Goal: Task Accomplishment & Management: Use online tool/utility

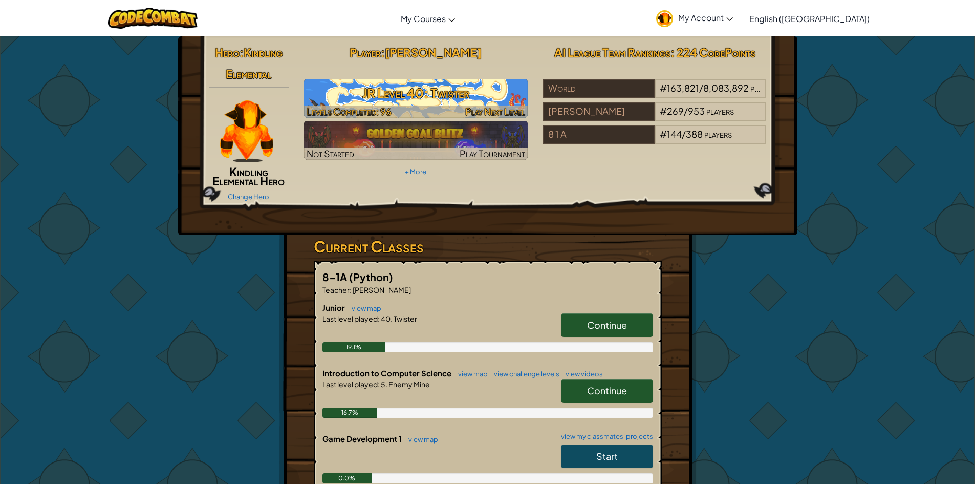
click at [454, 100] on h3 "JR Level 40: Twister" at bounding box center [416, 92] width 224 height 23
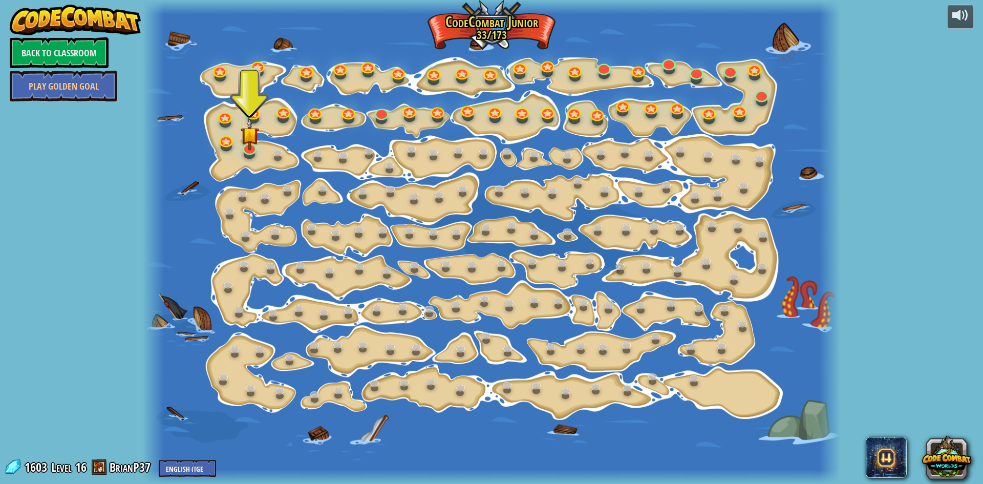
click at [259, 142] on div at bounding box center [491, 242] width 697 height 484
click at [251, 156] on div at bounding box center [249, 154] width 11 height 9
click at [253, 160] on div at bounding box center [491, 242] width 697 height 484
click at [246, 146] on img at bounding box center [249, 126] width 18 height 42
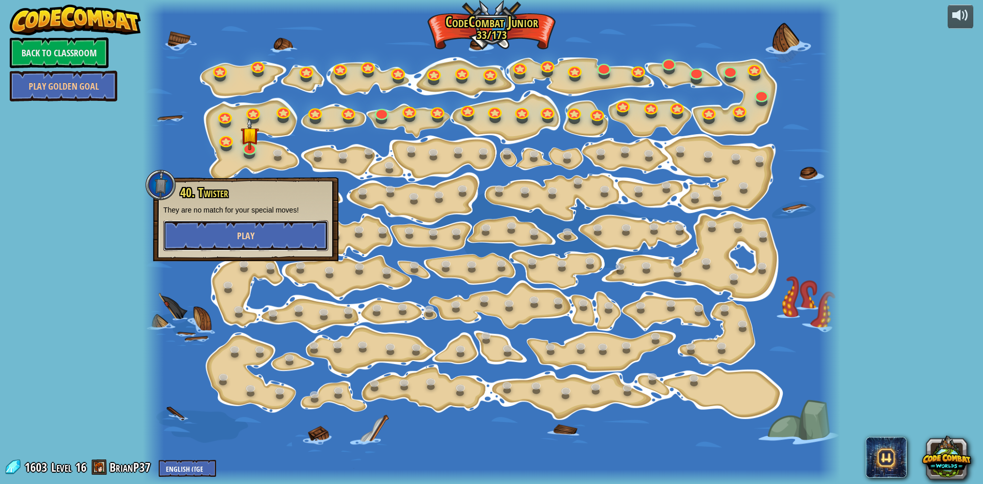
click at [291, 222] on button "Play" at bounding box center [245, 235] width 165 height 31
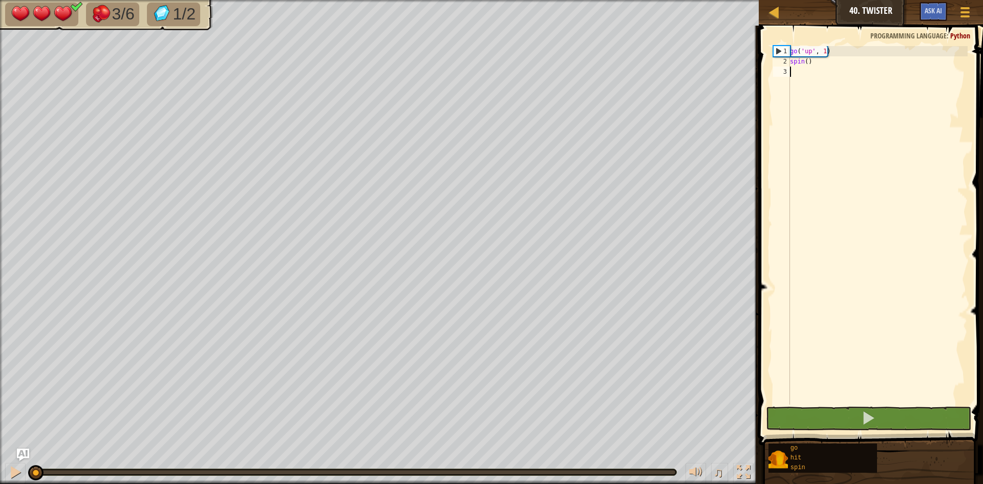
scroll to position [5, 0]
type textarea "do"
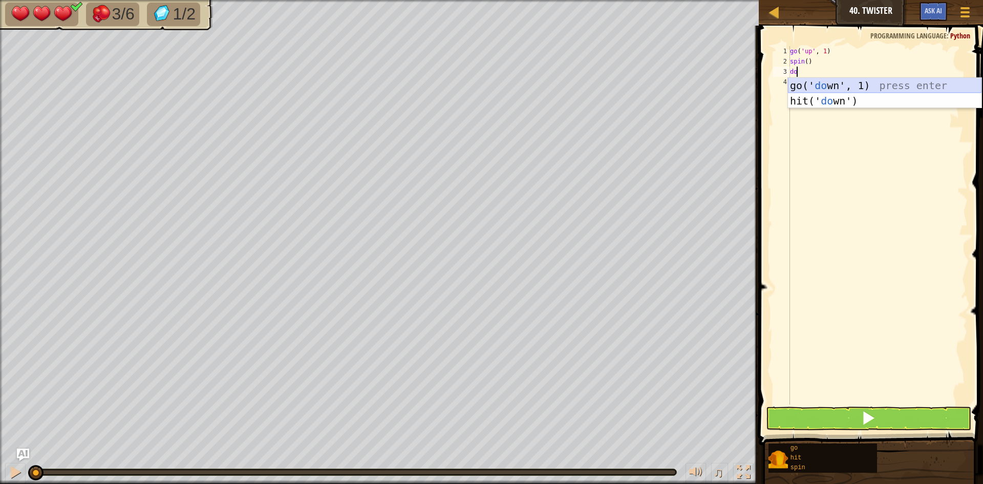
click at [839, 81] on div "go(' do wn', 1) press enter hit(' do wn') press enter" at bounding box center [884, 108] width 193 height 61
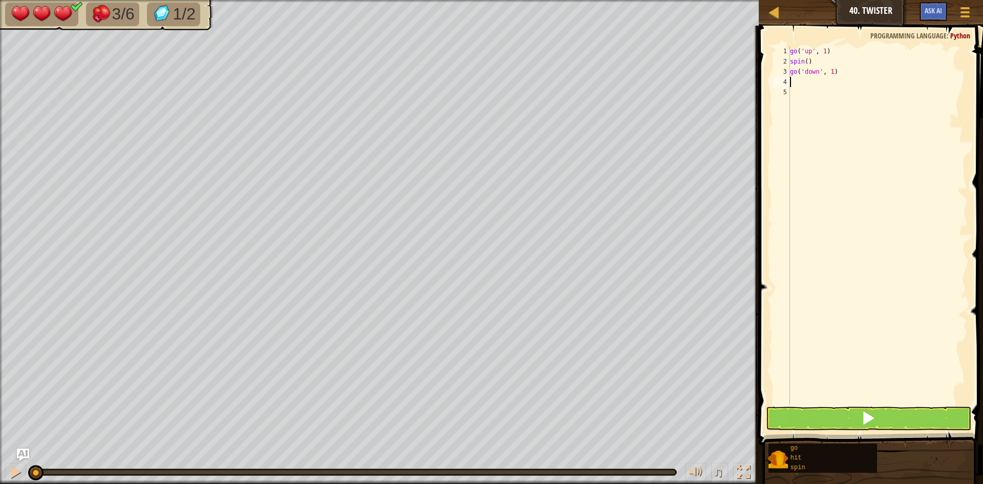
type textarea "d"
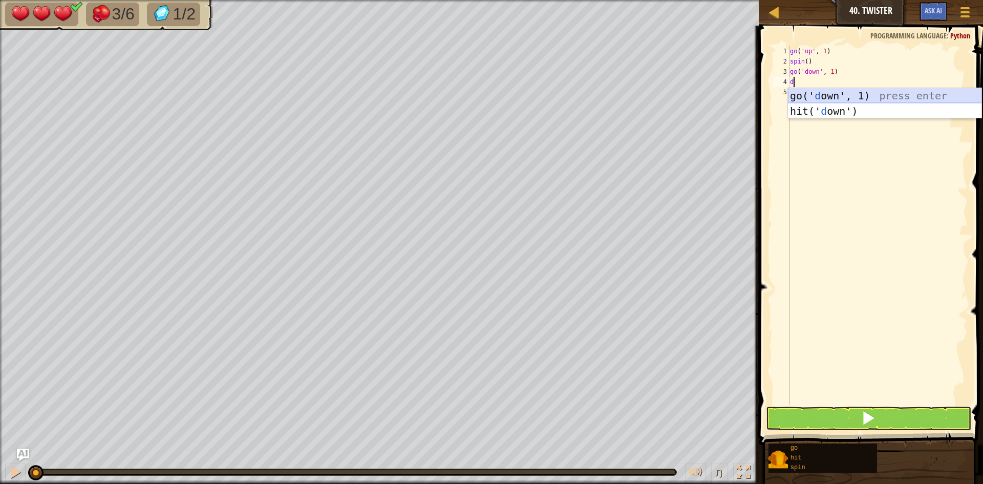
click at [838, 91] on div "go(' d own', 1) press enter hit(' d own') press enter" at bounding box center [884, 118] width 193 height 61
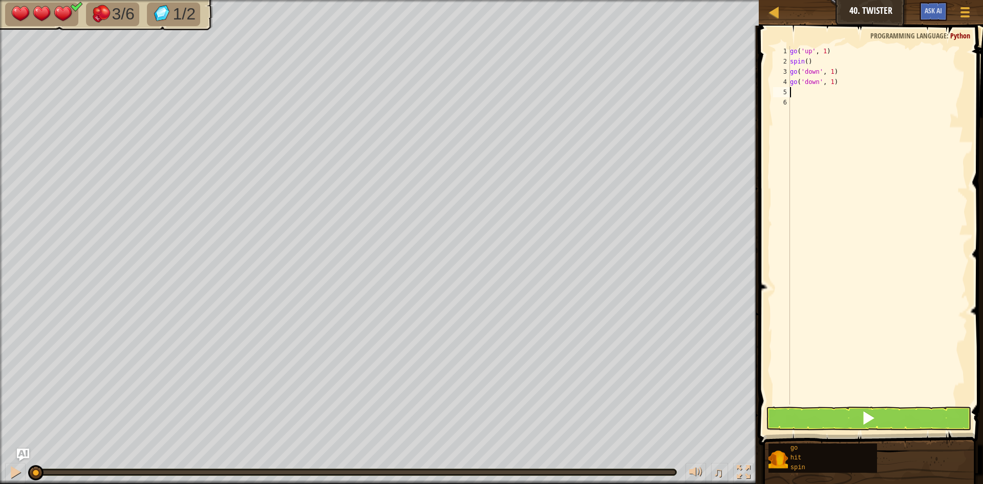
type textarea "s"
click at [850, 107] on div "s pin press enter" at bounding box center [884, 121] width 193 height 46
click at [896, 419] on button at bounding box center [868, 418] width 205 height 24
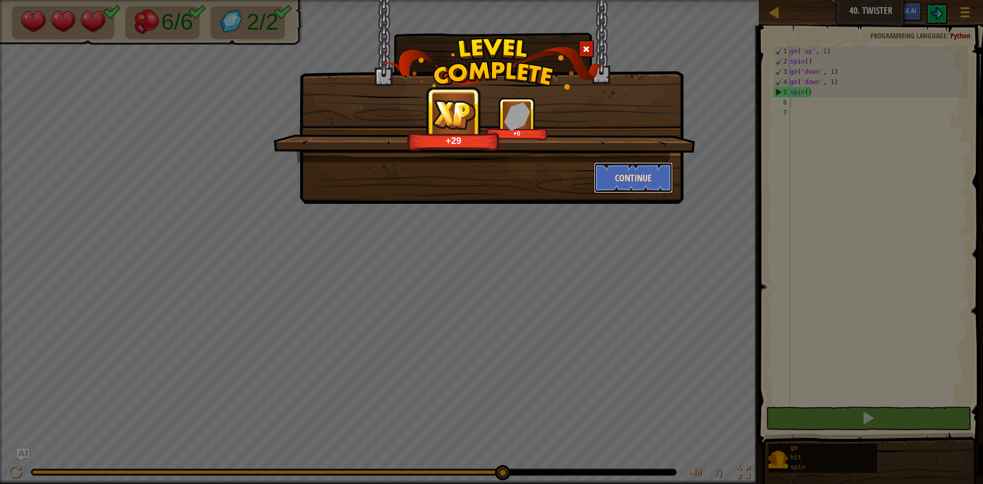
click at [642, 182] on button "Continue" at bounding box center [633, 177] width 79 height 31
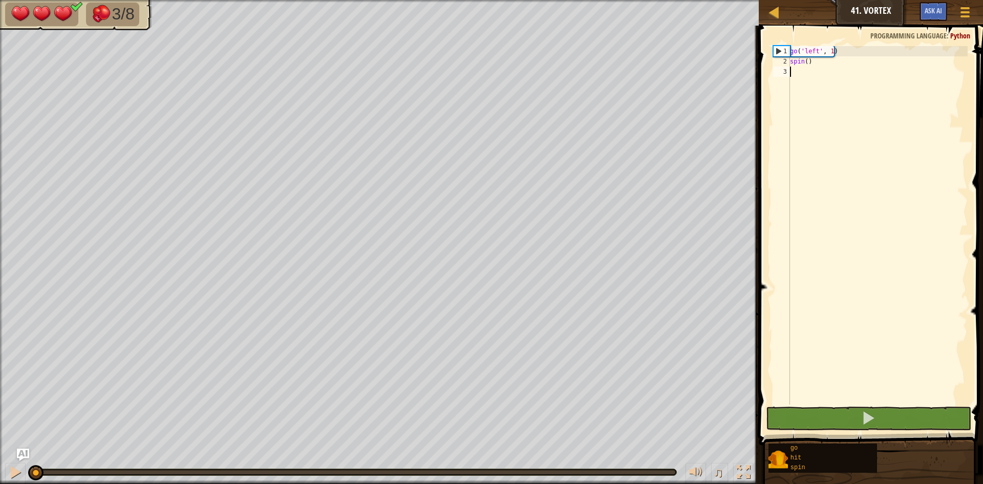
type textarea "l"
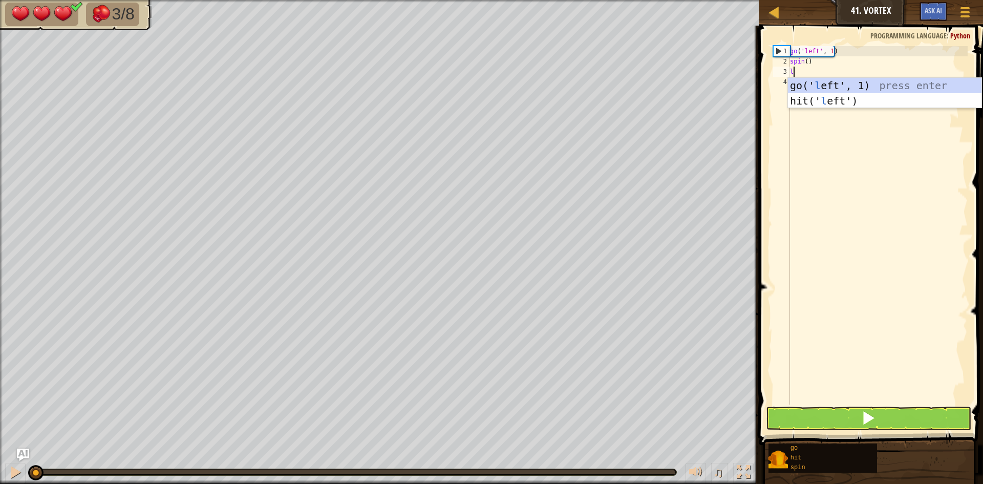
scroll to position [5, 0]
click at [814, 82] on div "go(' l eft', 1) press enter hit(' l eft') press enter" at bounding box center [884, 108] width 193 height 61
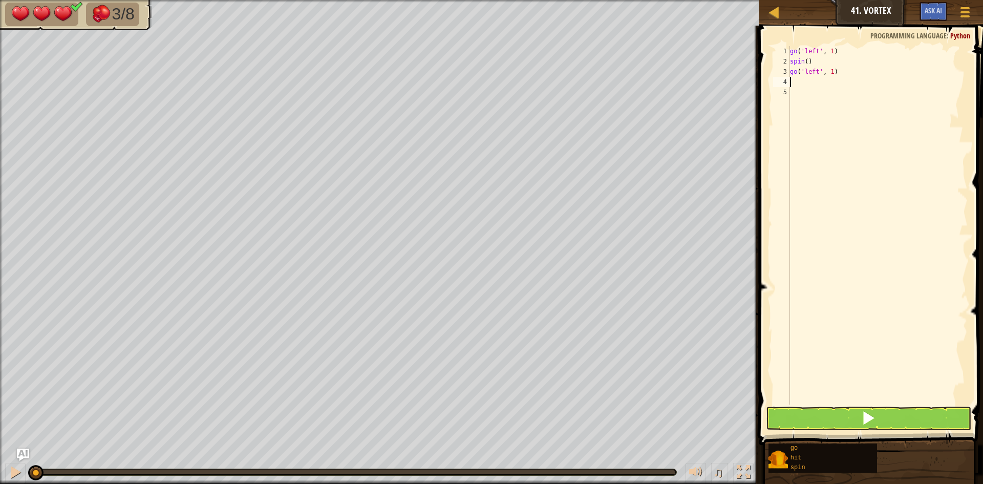
type textarea "s"
click at [842, 91] on div "s pin press enter" at bounding box center [884, 111] width 193 height 46
type textarea "u"
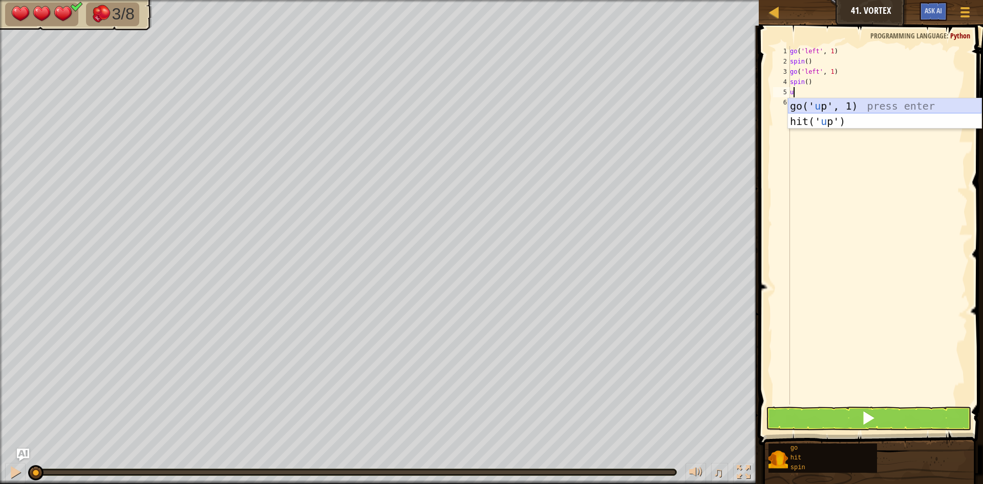
click at [837, 105] on div "go(' u p', 1) press enter hit(' u p') press enter" at bounding box center [884, 128] width 193 height 61
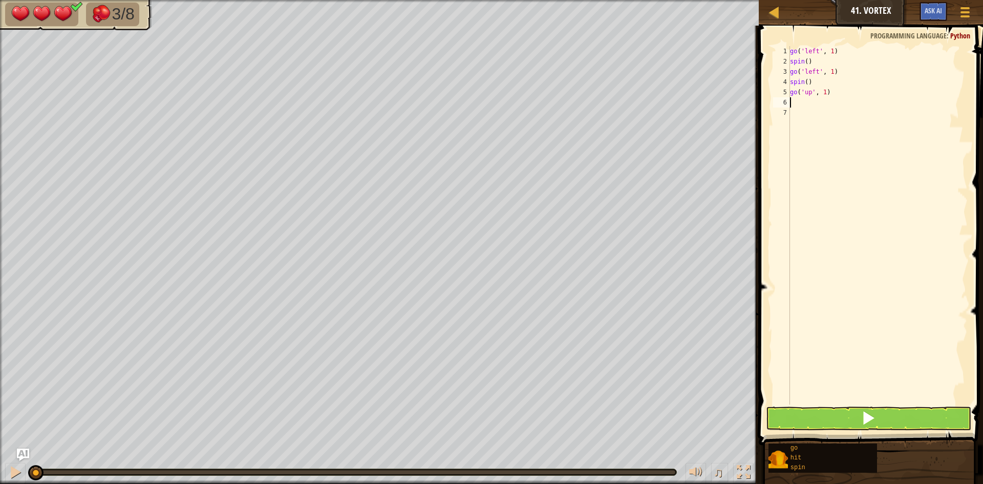
type textarea "s"
click at [842, 116] on div "s pin press enter" at bounding box center [884, 131] width 193 height 46
click at [886, 407] on button at bounding box center [868, 418] width 205 height 24
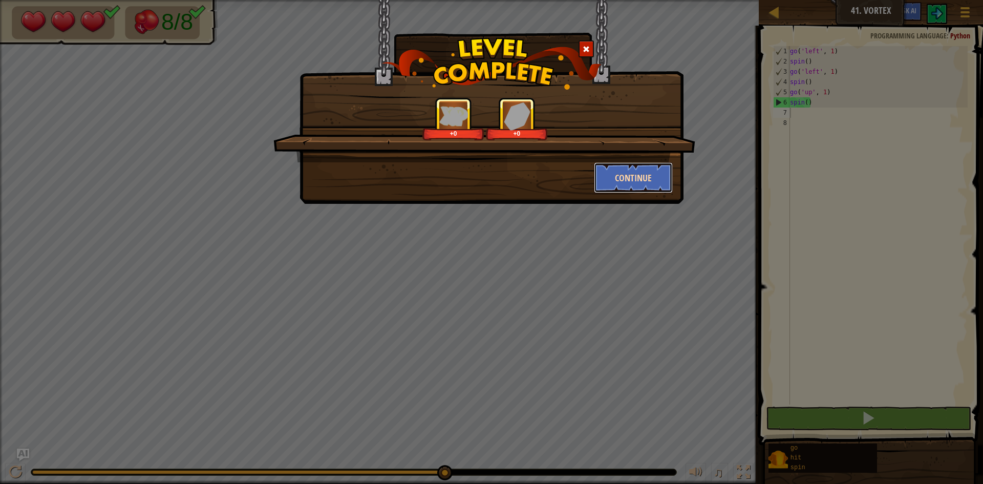
click at [651, 175] on button "Continue" at bounding box center [633, 177] width 79 height 31
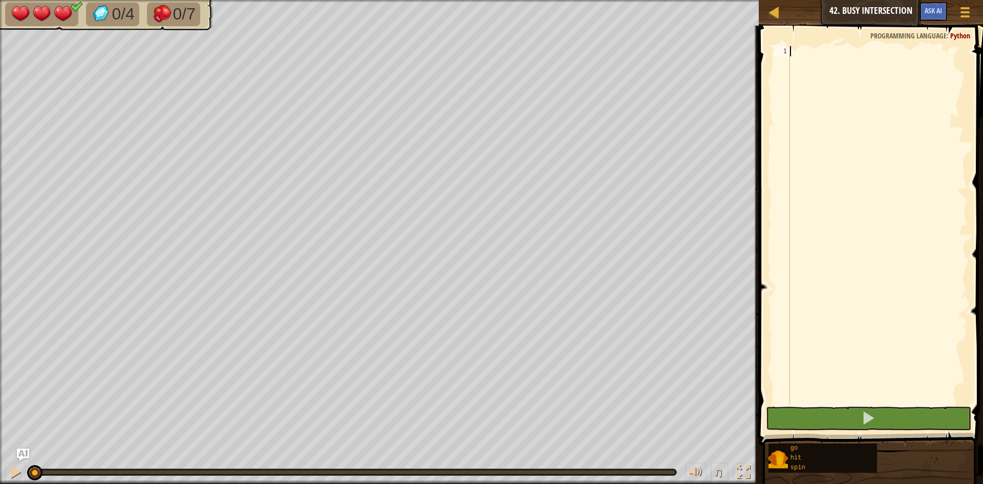
type textarea "u"
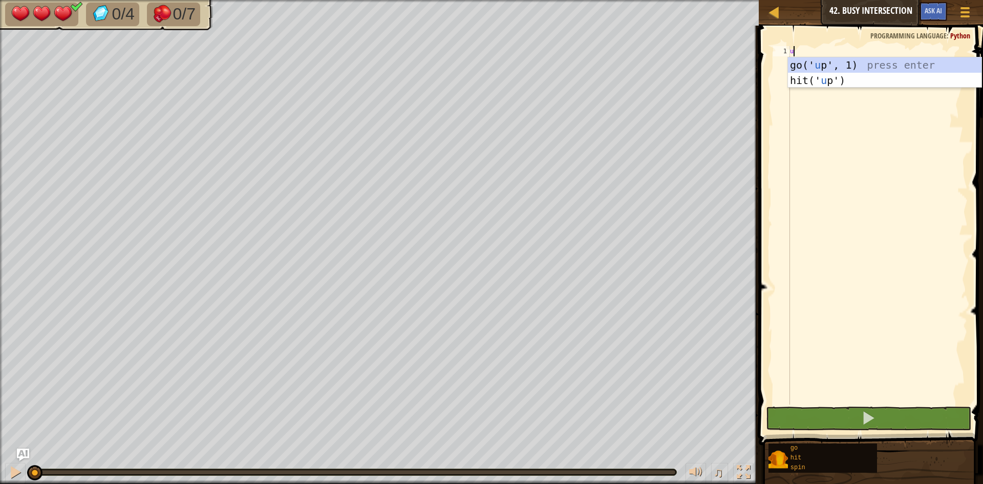
scroll to position [5, 0]
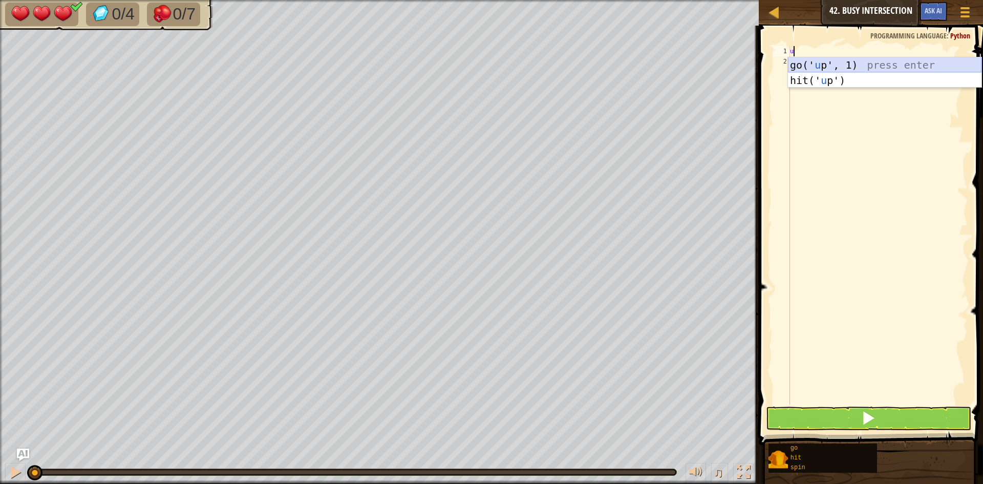
click at [884, 66] on div "go(' u p', 1) press enter hit(' u p') press enter" at bounding box center [884, 87] width 193 height 61
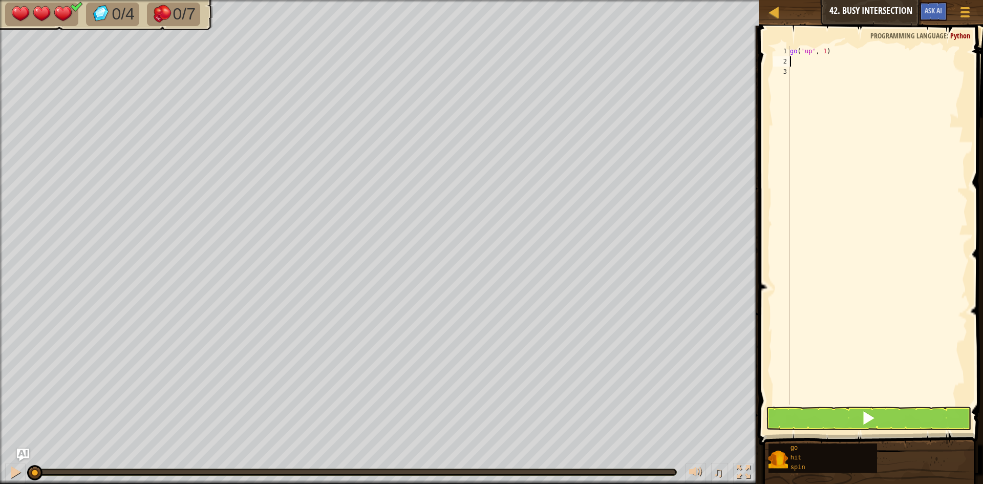
type textarea "s"
click at [878, 74] on div "s pin press enter" at bounding box center [884, 91] width 193 height 46
type textarea "d"
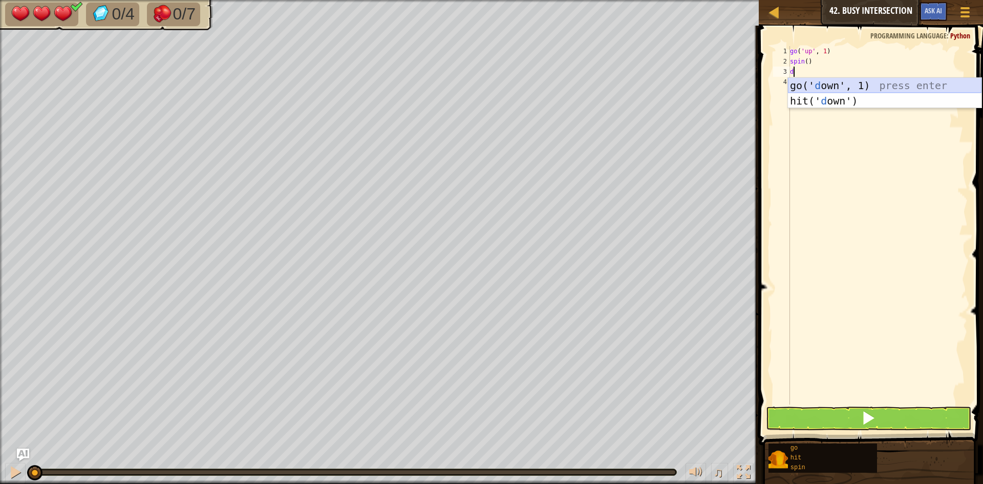
click at [898, 87] on div "go(' d own', 1) press enter hit(' d own') press enter" at bounding box center [884, 108] width 193 height 61
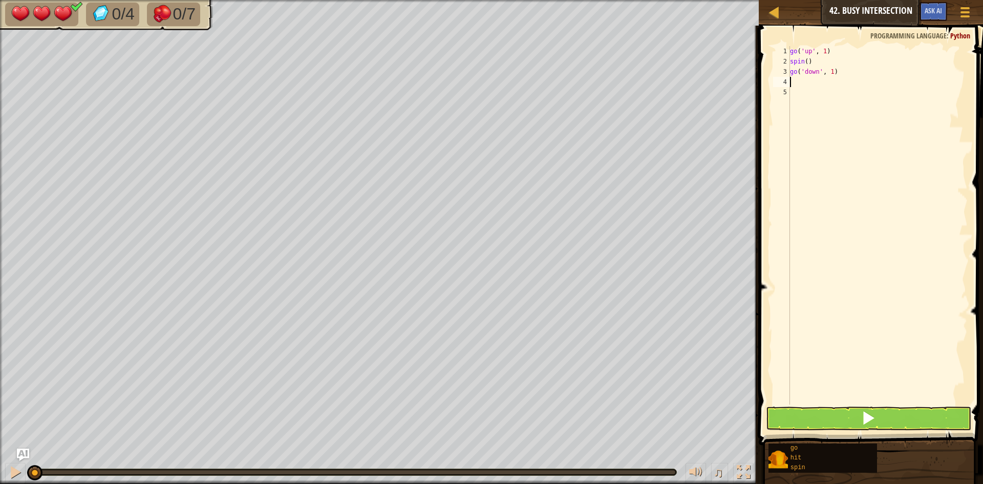
type textarea "d"
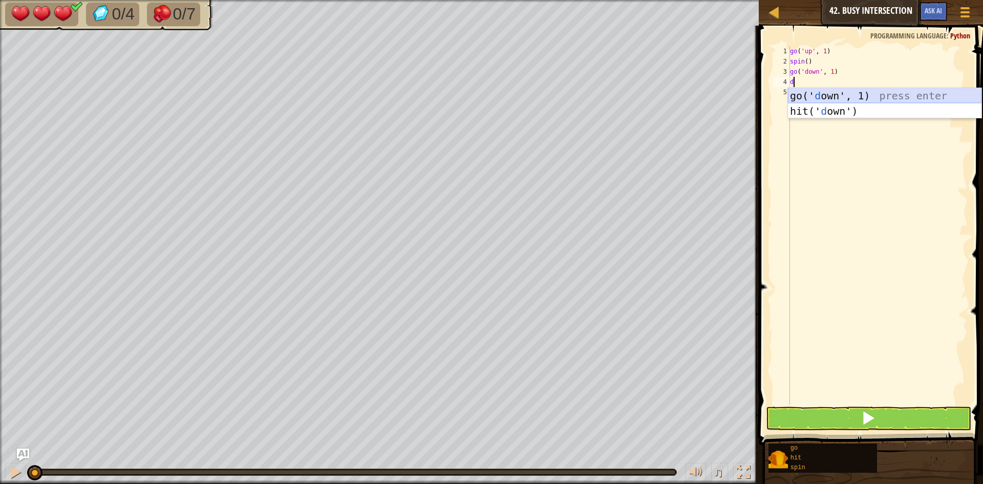
click at [898, 92] on div "go(' d own', 1) press enter hit(' d own') press enter" at bounding box center [884, 118] width 193 height 61
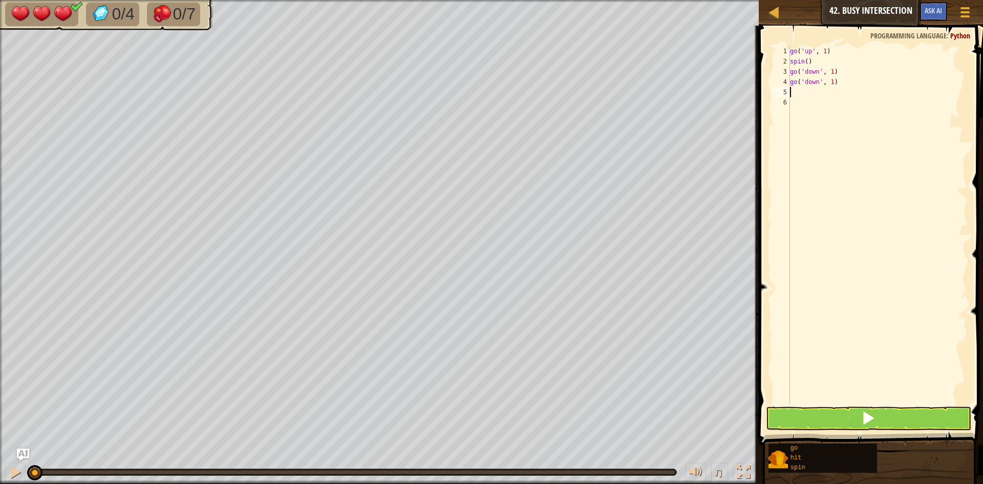
type textarea "r"
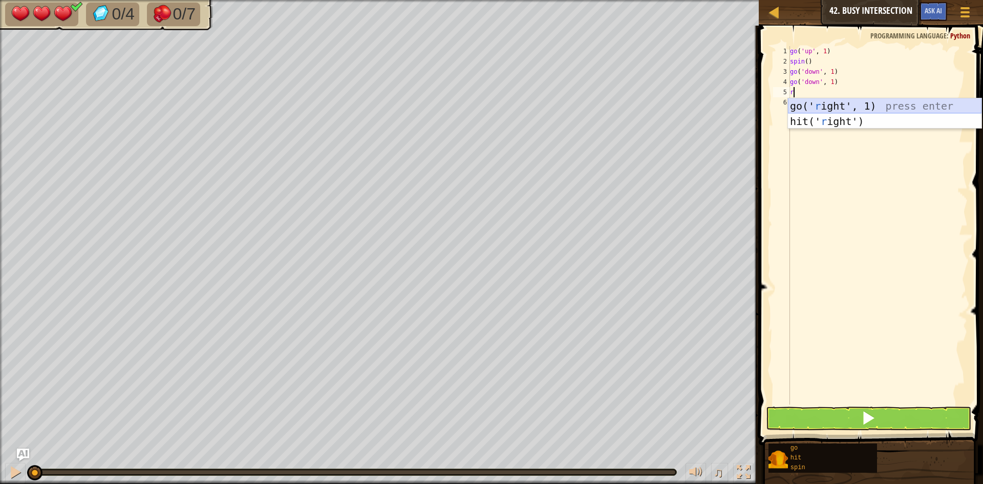
click at [896, 103] on div "go(' r ight', 1) press enter hit(' r ight') press enter" at bounding box center [884, 128] width 193 height 61
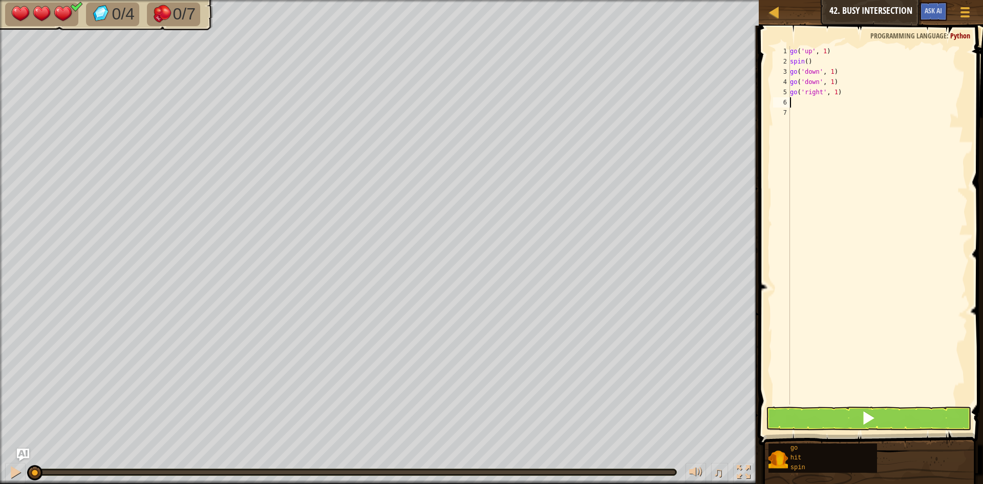
type textarea "s"
click at [879, 116] on div "s pin press enter" at bounding box center [884, 131] width 193 height 46
type textarea "l"
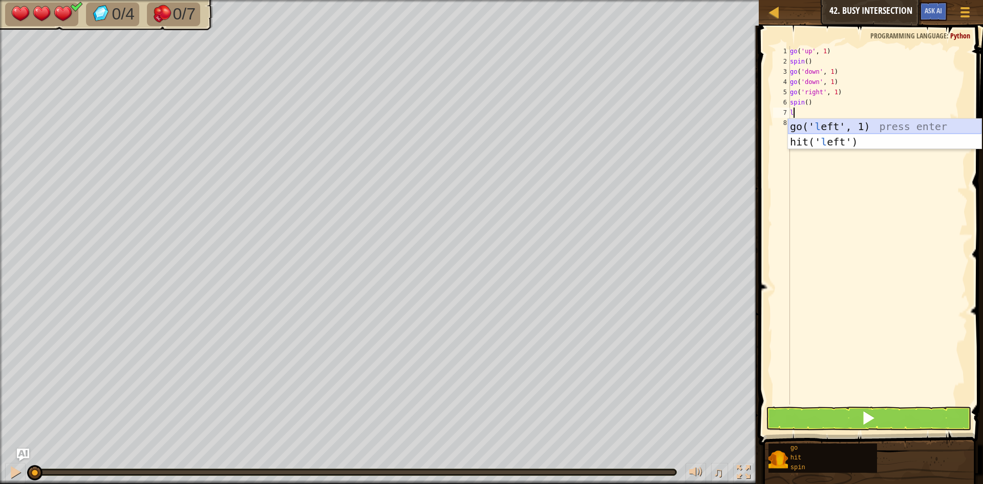
click at [878, 123] on div "go(' l eft', 1) press enter hit(' l eft') press enter" at bounding box center [884, 149] width 193 height 61
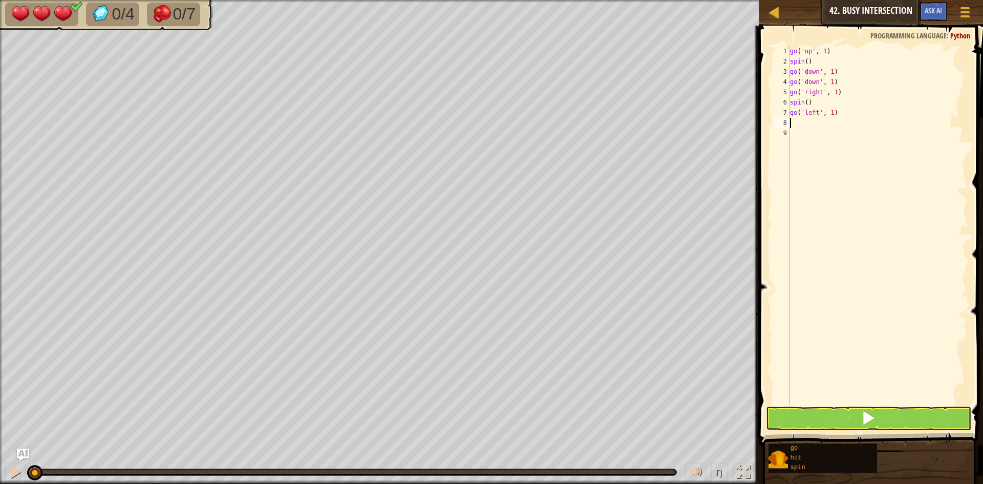
type textarea "k"
type textarea "l"
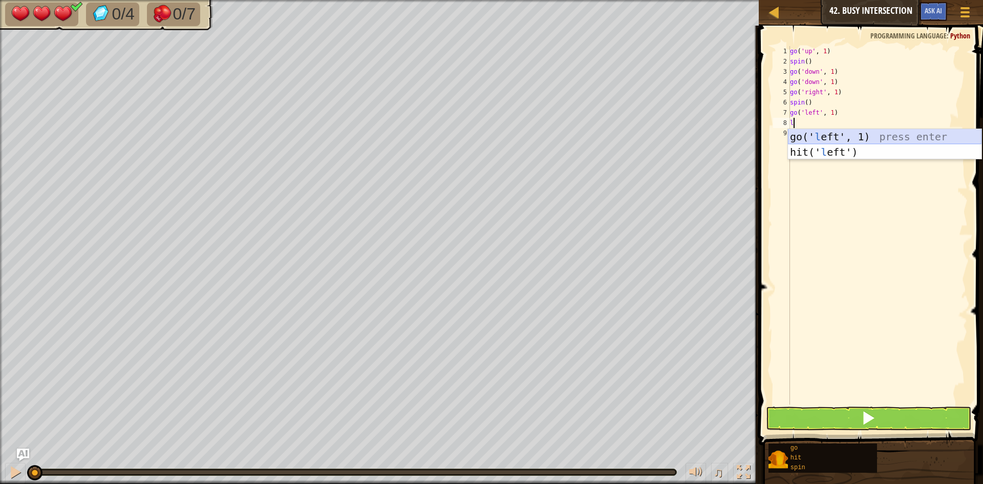
drag, startPoint x: 942, startPoint y: 134, endPoint x: 945, endPoint y: 127, distance: 7.1
click at [945, 134] on div "go(' l eft', 1) press enter hit(' l eft') press enter" at bounding box center [884, 159] width 193 height 61
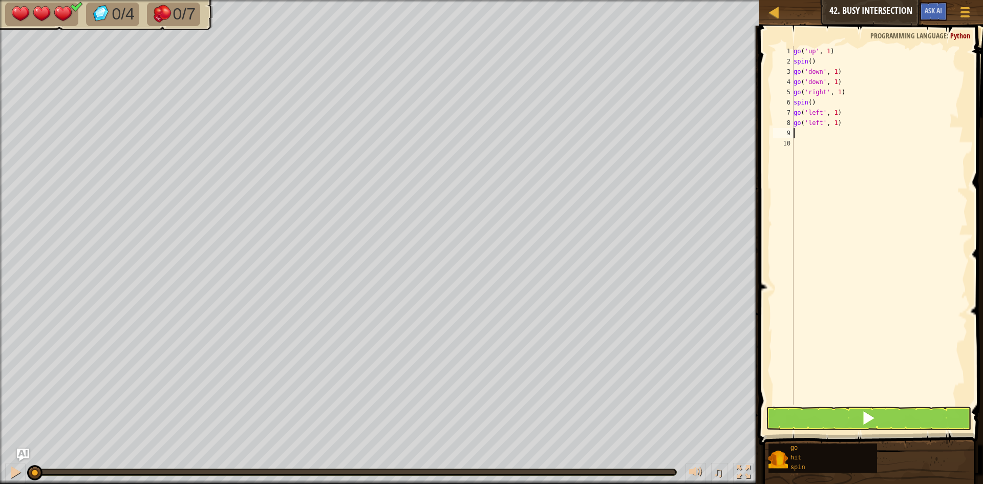
type textarea "l"
type textarea "s"
click at [837, 148] on div "s pin press enter" at bounding box center [885, 162] width 193 height 46
click at [836, 426] on button at bounding box center [868, 418] width 205 height 24
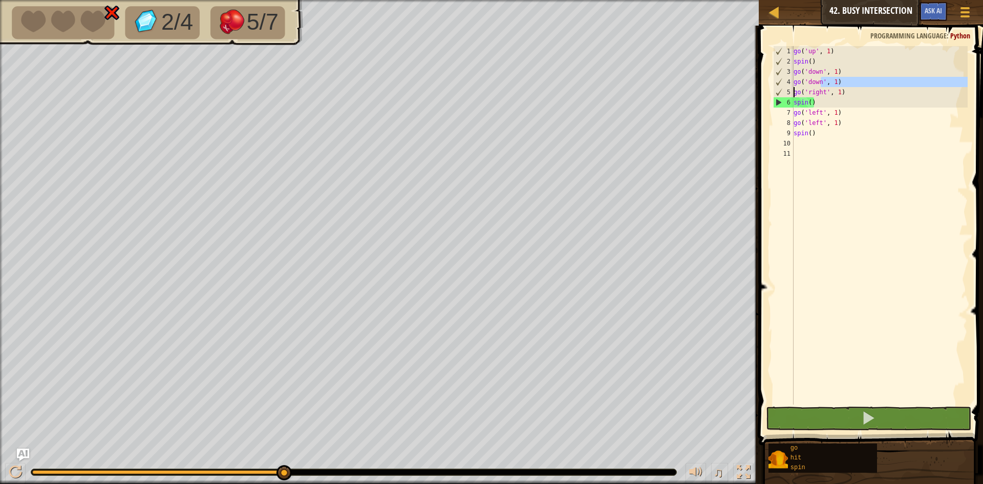
drag, startPoint x: 787, startPoint y: 87, endPoint x: 777, endPoint y: 87, distance: 9.7
click at [776, 87] on div "1 2 3 4 5 6 7 8 9 10 11 go ( 'up' , 1 ) spin ( ) go ( 'down' , 1 ) go ( 'down' …" at bounding box center [869, 225] width 197 height 358
click at [792, 78] on div "4" at bounding box center [783, 82] width 20 height 10
drag, startPoint x: 793, startPoint y: 77, endPoint x: 782, endPoint y: 82, distance: 12.1
click at [782, 82] on div "go('down', 1) 1 2 3 4 5 6 7 8 9 10 11 go ( 'up' , 1 ) spin ( ) go ( 'down' , 1 …" at bounding box center [869, 225] width 197 height 358
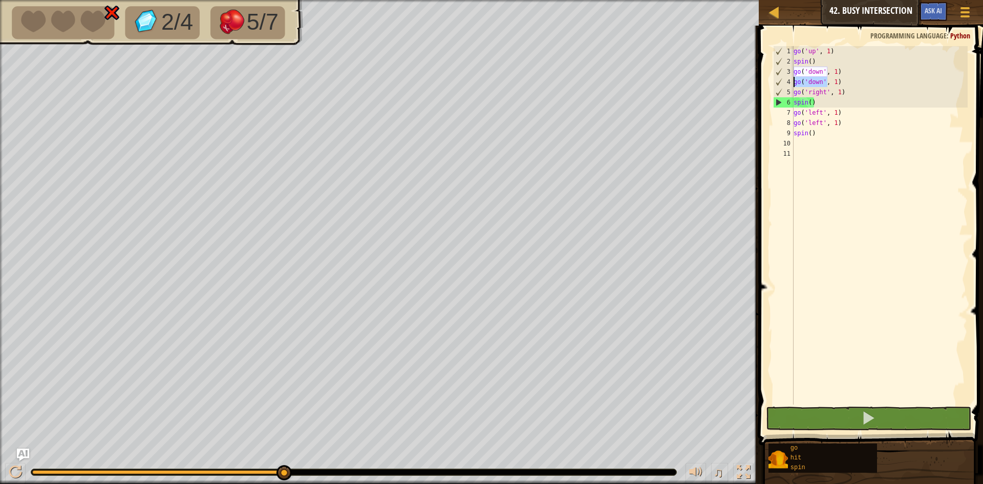
type textarea "1)"
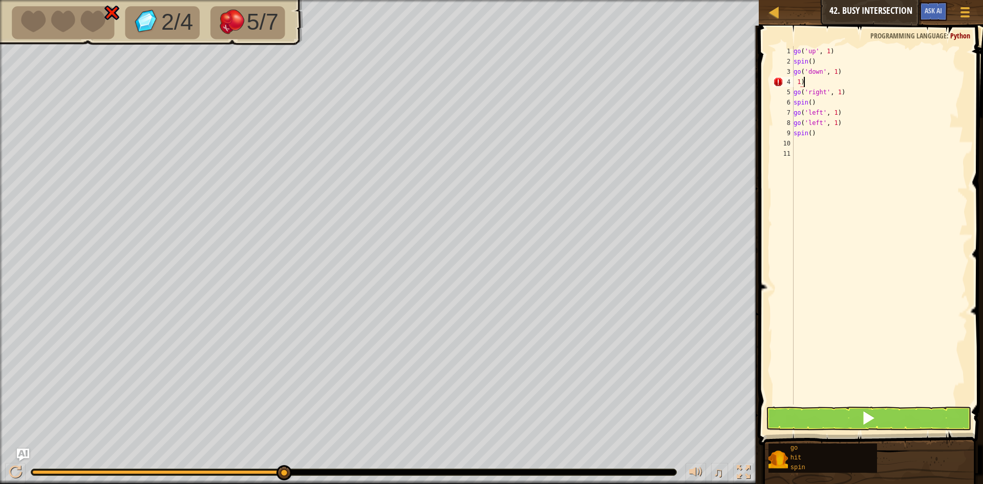
drag, startPoint x: 823, startPoint y: 83, endPoint x: 773, endPoint y: 81, distance: 49.7
click at [773, 82] on div "1) 1 2 3 4 5 6 7 8 9 10 11 go ( 'up' , 1 ) spin ( ) go ( 'down' , 1 ) 1 ) go ( …" at bounding box center [869, 225] width 197 height 358
click at [799, 414] on button at bounding box center [868, 418] width 205 height 24
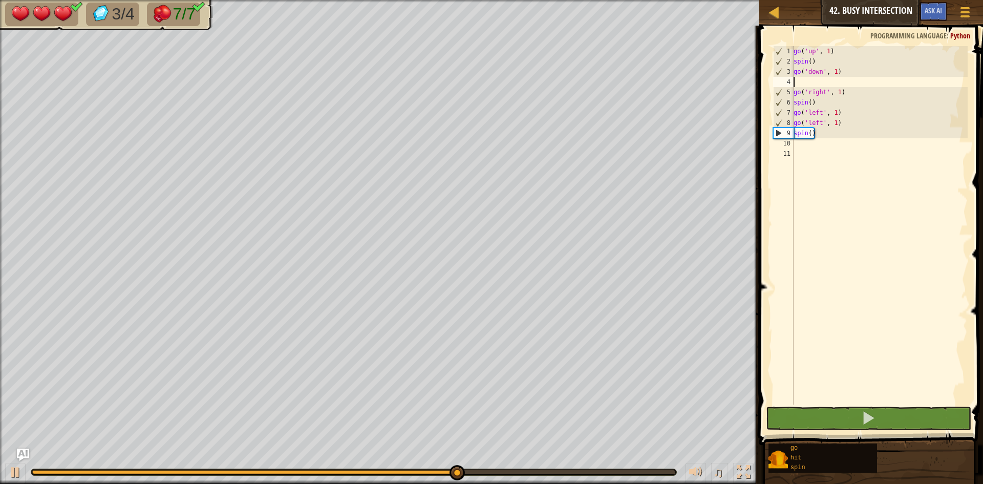
click at [831, 139] on div "go ( 'up' , 1 ) spin ( ) go ( 'down' , 1 ) go ( 'right' , 1 ) spin ( ) go ( 'le…" at bounding box center [879, 235] width 177 height 379
type textarea "d"
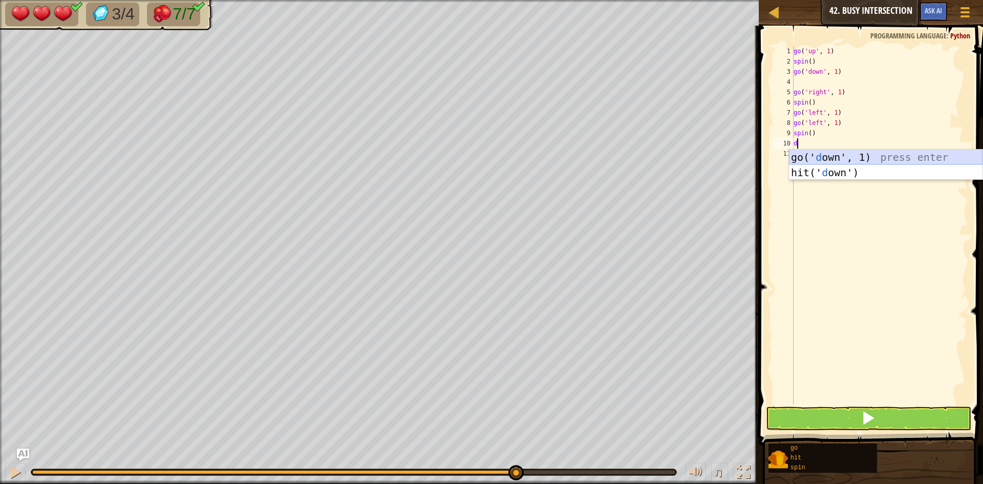
click at [828, 154] on div "go(' d own', 1) press enter hit(' d own') press enter" at bounding box center [885, 179] width 193 height 61
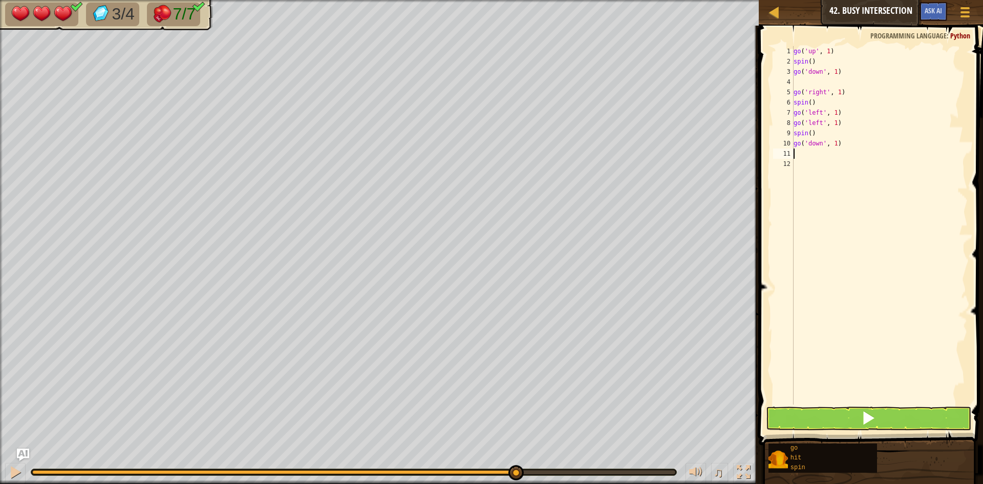
type textarea "r"
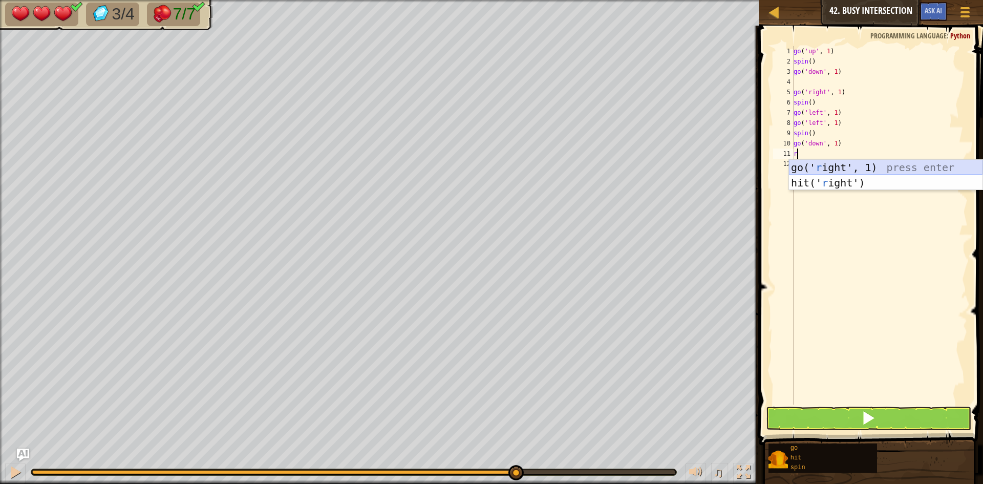
click at [839, 165] on div "go(' r ight', 1) press enter hit(' r ight') press enter" at bounding box center [885, 190] width 193 height 61
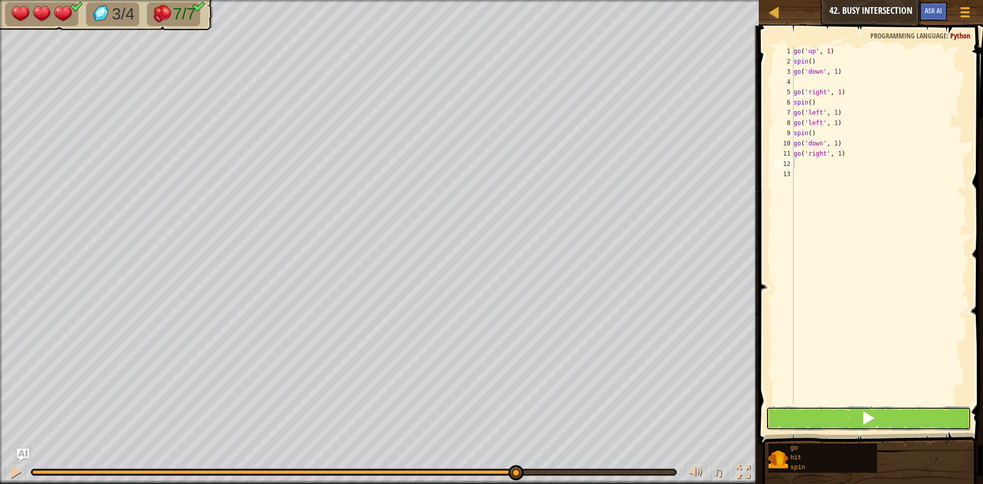
click at [878, 426] on button at bounding box center [868, 418] width 205 height 24
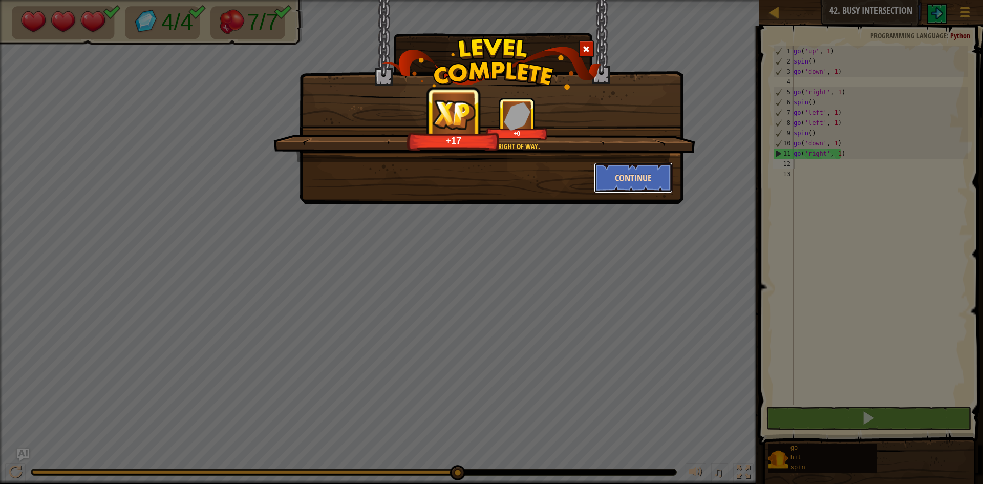
click at [623, 180] on button "Continue" at bounding box center [633, 177] width 79 height 31
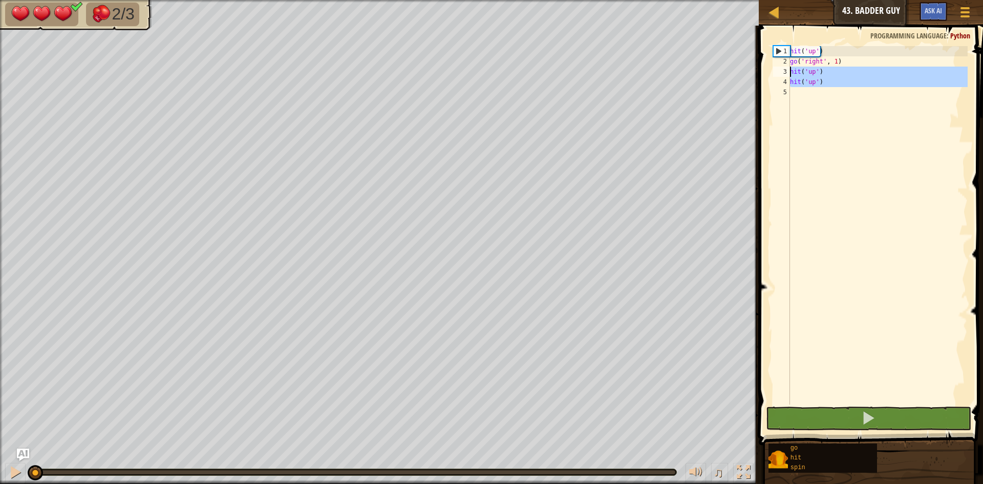
drag, startPoint x: 824, startPoint y: 88, endPoint x: 778, endPoint y: 68, distance: 50.2
click at [778, 68] on div "1 2 3 4 5 hit ( 'up' ) go ( 'right' , 1 ) hit ( 'up' ) hit ( 'up' ) ההההההההההה…" at bounding box center [869, 225] width 197 height 358
type textarea "hit('up') hit('up')"
click at [890, 112] on div "hit ( 'up' ) go ( 'right' , 1 ) hit ( 'up' ) hit ( 'up' )" at bounding box center [878, 225] width 180 height 358
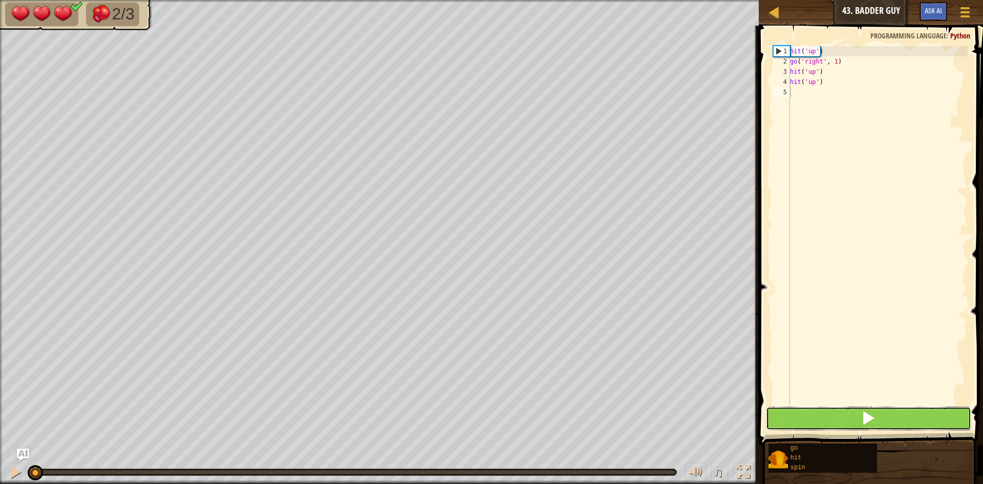
click at [823, 411] on button at bounding box center [868, 418] width 205 height 24
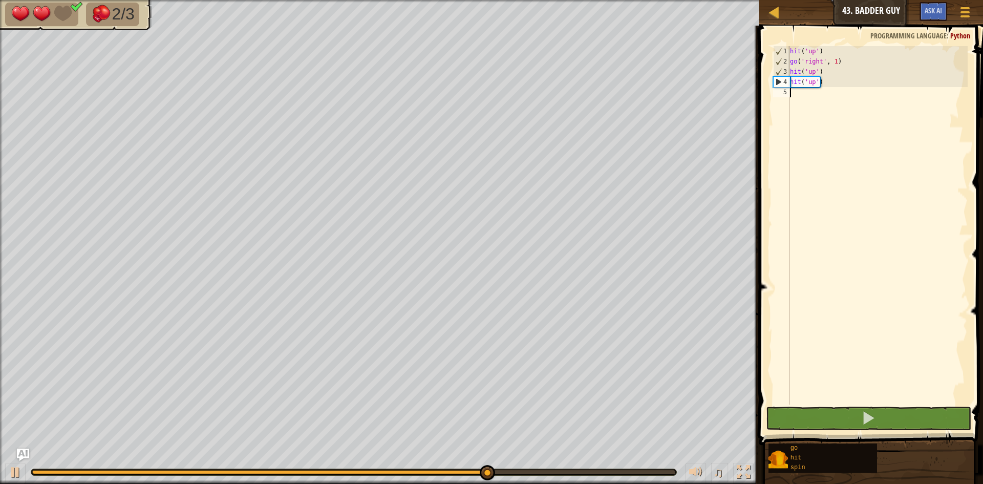
type textarea "r"
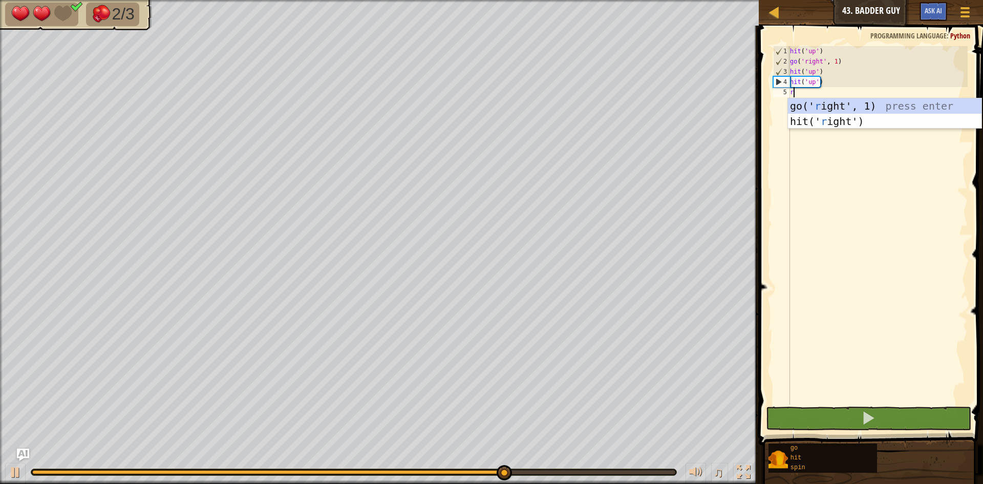
scroll to position [5, 0]
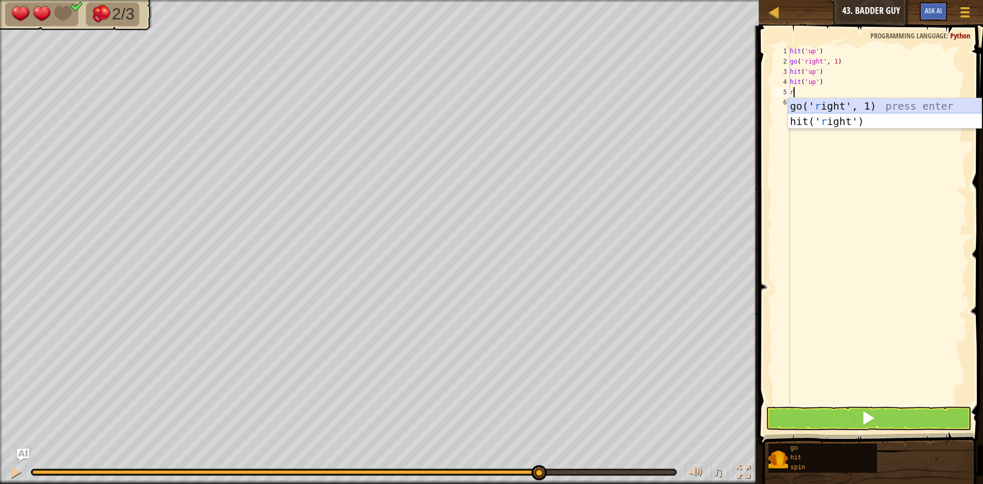
click at [821, 108] on div "go(' r ight', 1) press enter hit(' r ight') press enter" at bounding box center [884, 128] width 193 height 61
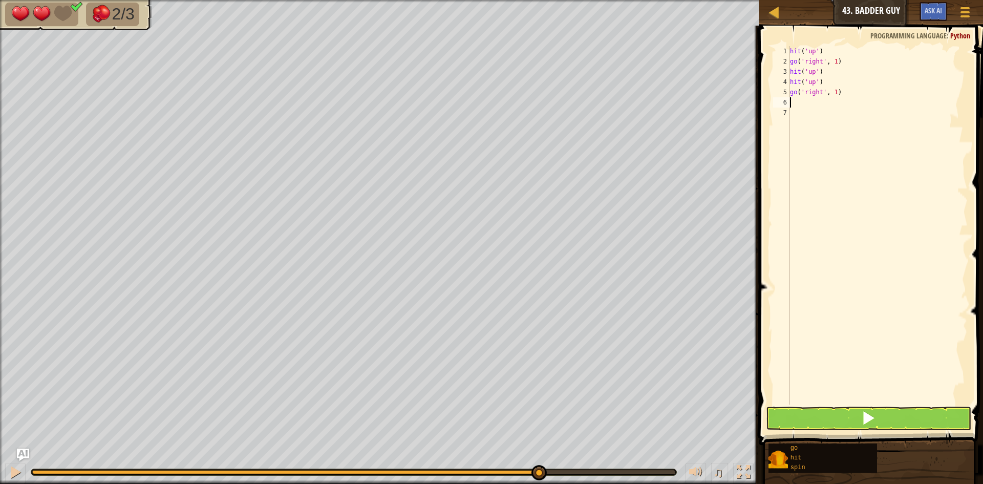
type textarea "u"
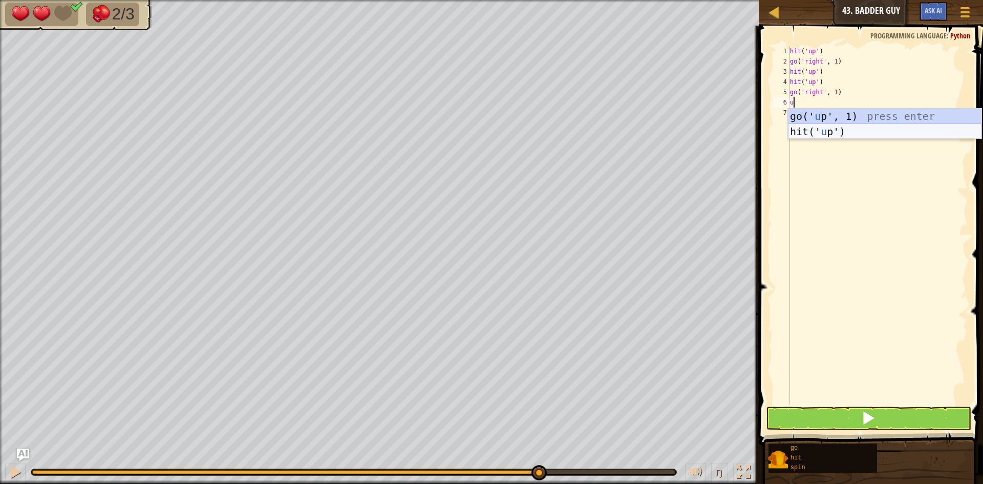
drag, startPoint x: 807, startPoint y: 132, endPoint x: 801, endPoint y: 268, distance: 135.7
click at [806, 132] on div "go(' u p', 1) press enter hit(' u p') press enter" at bounding box center [884, 138] width 193 height 61
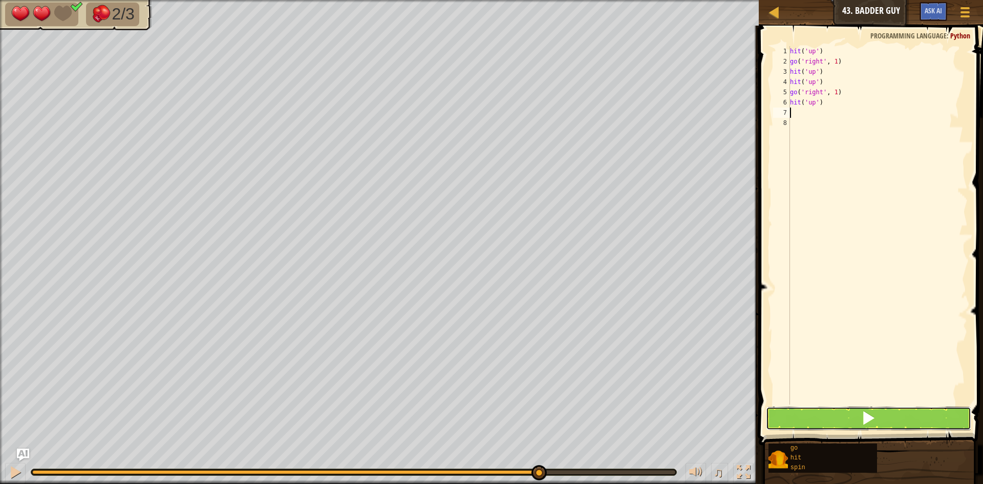
click at [811, 417] on button at bounding box center [868, 418] width 205 height 24
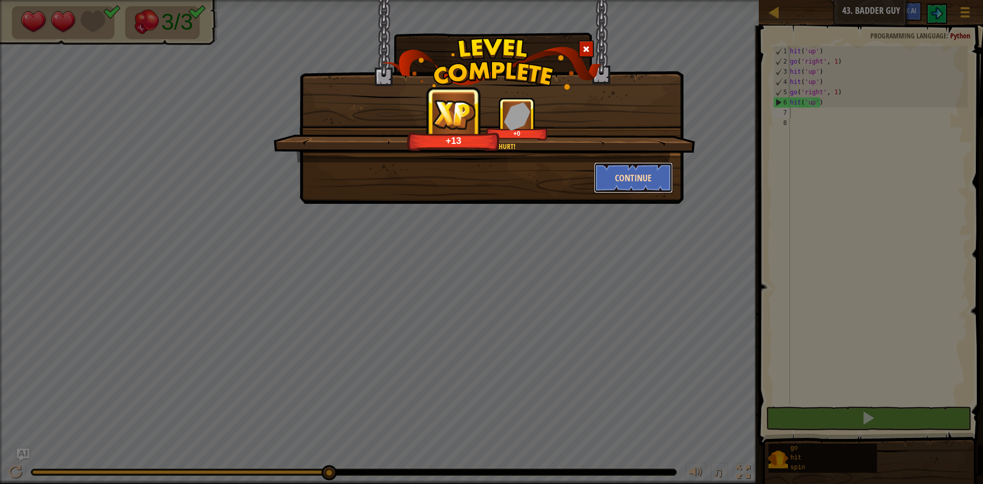
click at [628, 172] on button "Continue" at bounding box center [633, 177] width 79 height 31
